Goal: Find contact information

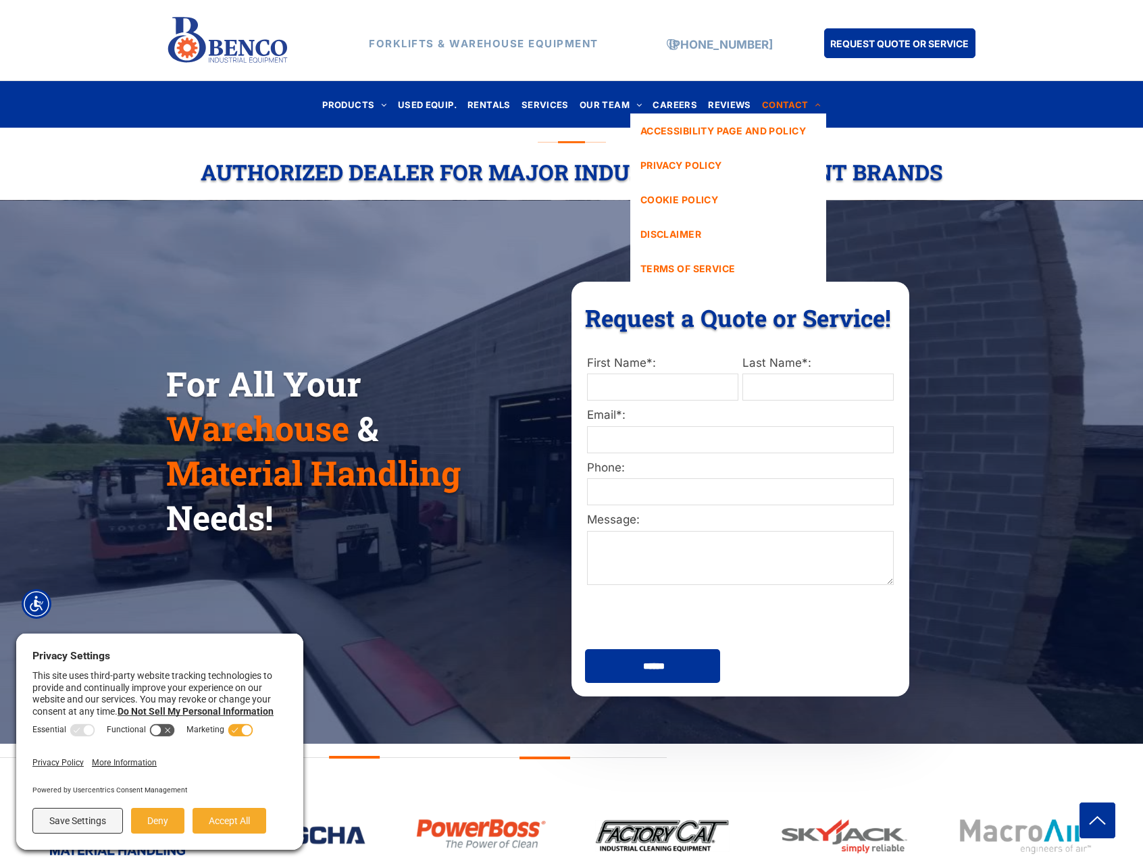
click at [782, 101] on span "CONTACT" at bounding box center [791, 104] width 59 height 18
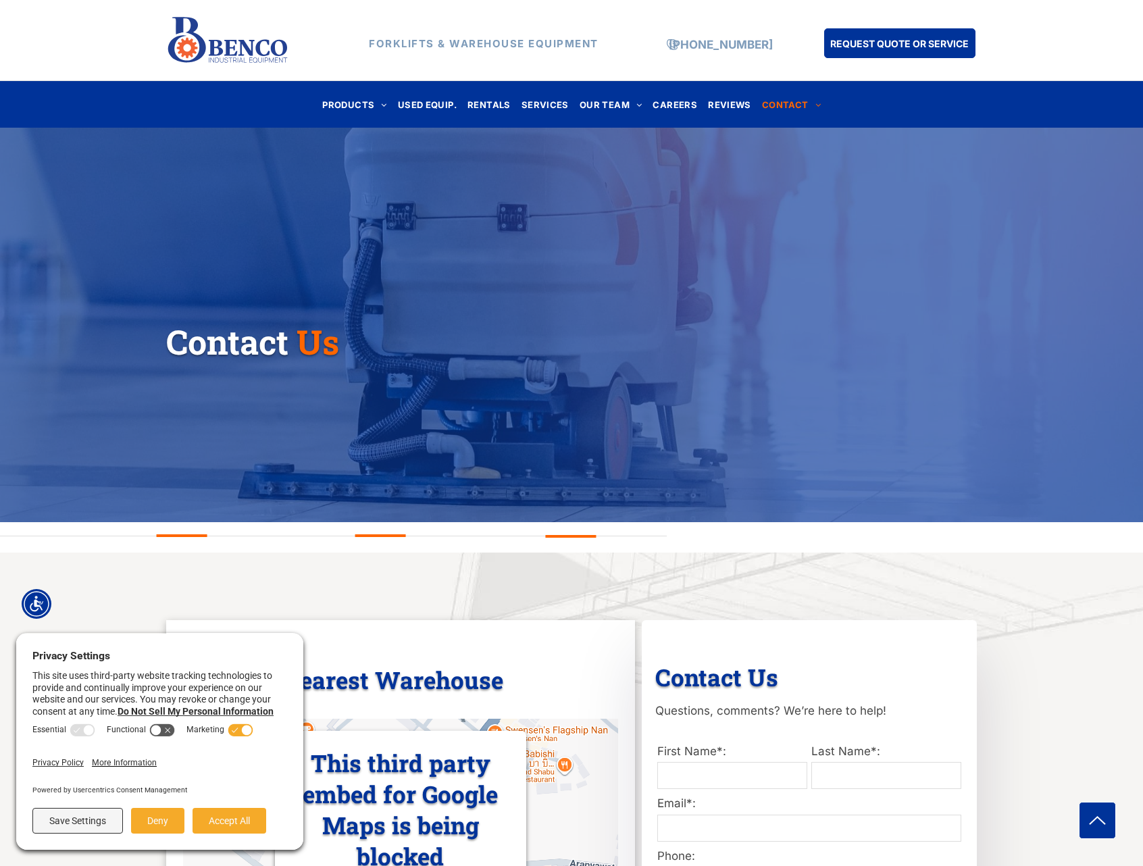
click at [487, 547] on div at bounding box center [572, 547] width 174 height 3
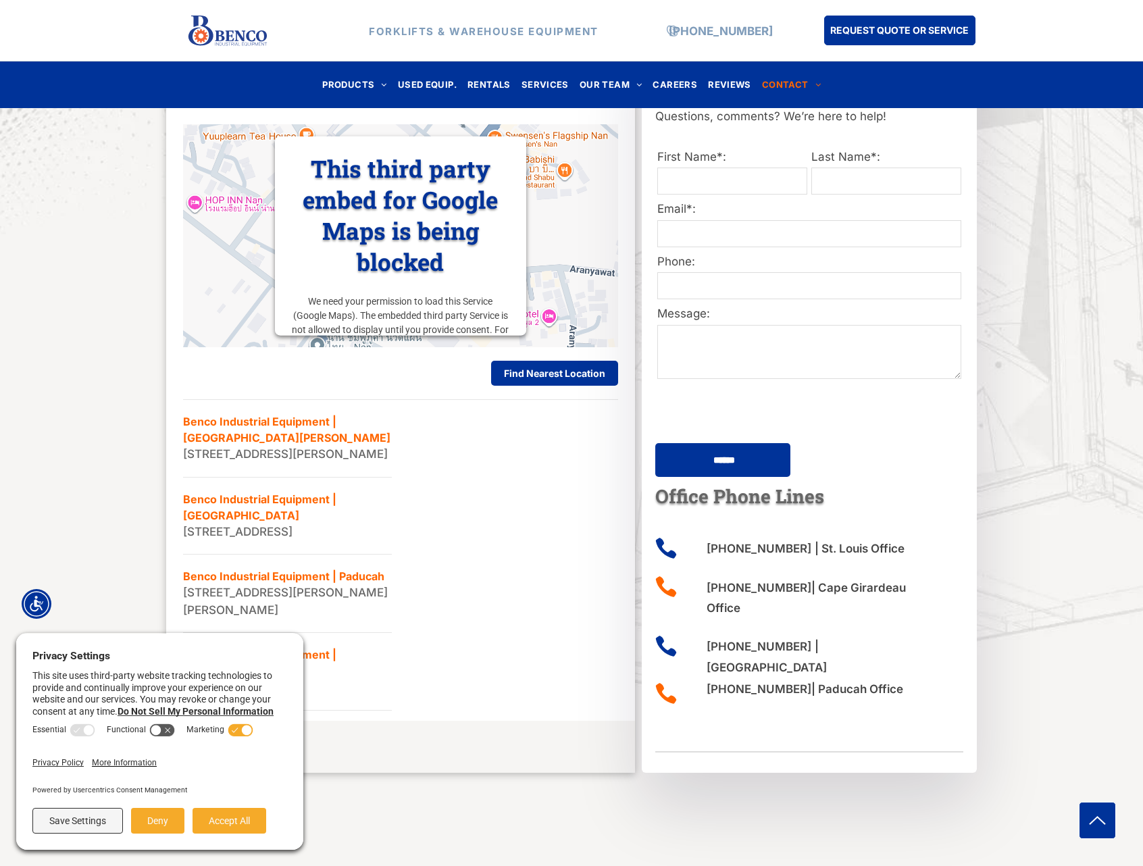
scroll to position [743, 0]
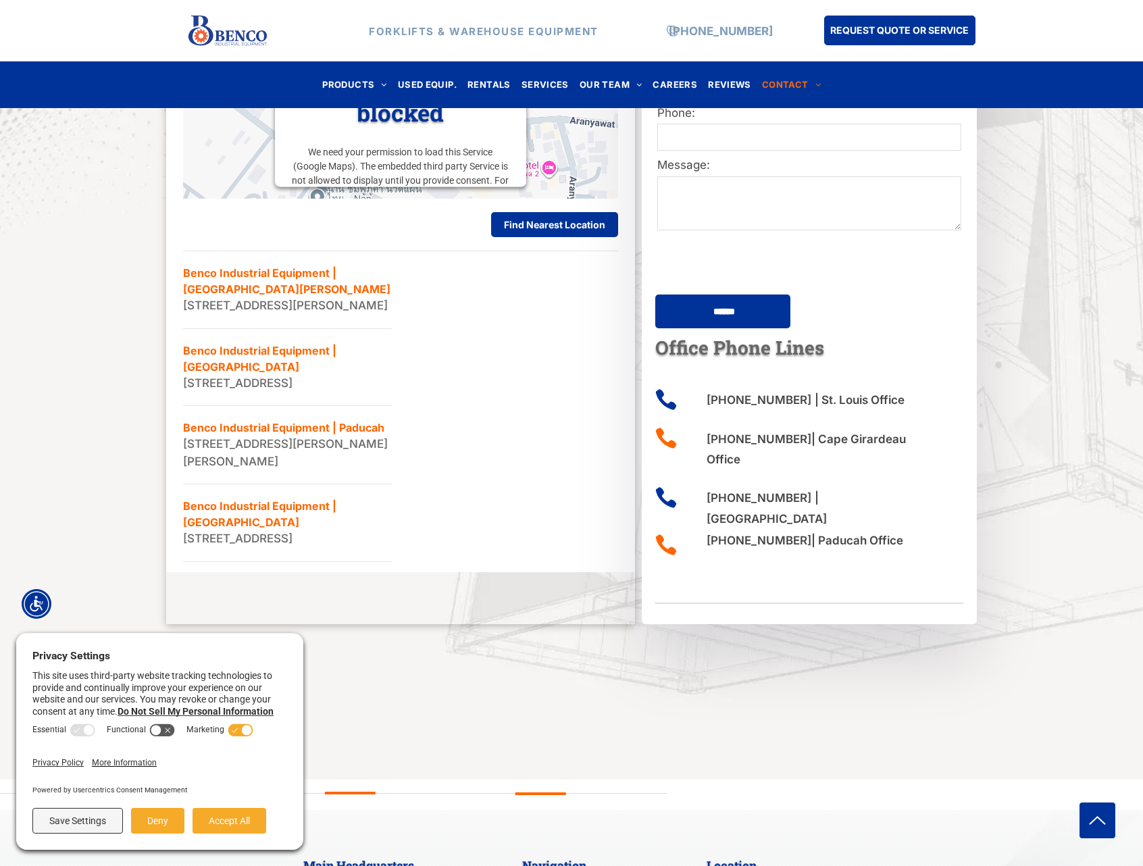
click at [263, 307] on li "Benco Industrial Equipment | [GEOGRAPHIC_DATA][PERSON_NAME] [STREET_ADDRESS][PE…" at bounding box center [287, 290] width 209 height 78
click at [293, 268] on li "Benco Industrial Equipment | [GEOGRAPHIC_DATA][PERSON_NAME] [STREET_ADDRESS][PE…" at bounding box center [287, 290] width 209 height 78
